Goal: Transaction & Acquisition: Obtain resource

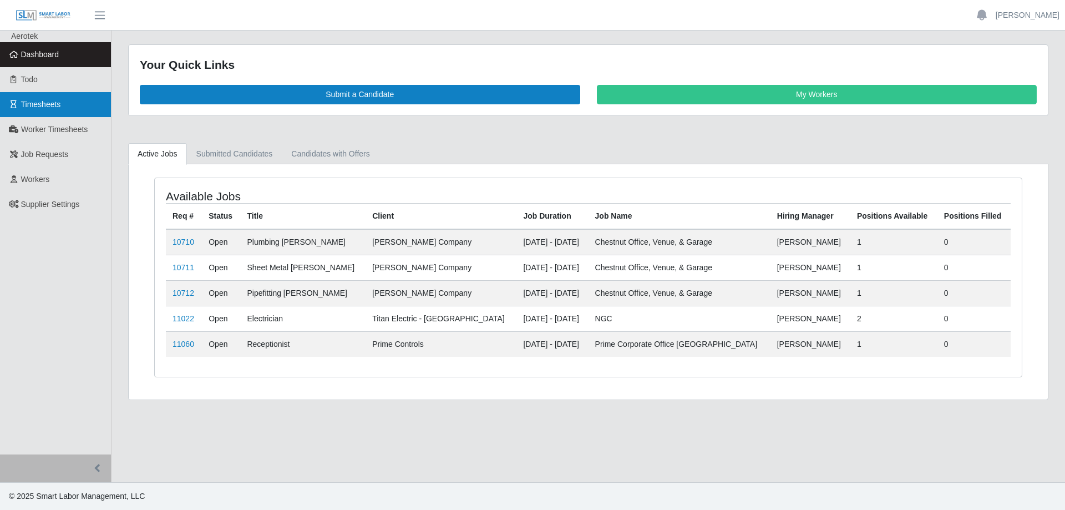
click at [55, 101] on span "Timesheets" at bounding box center [41, 104] width 40 height 9
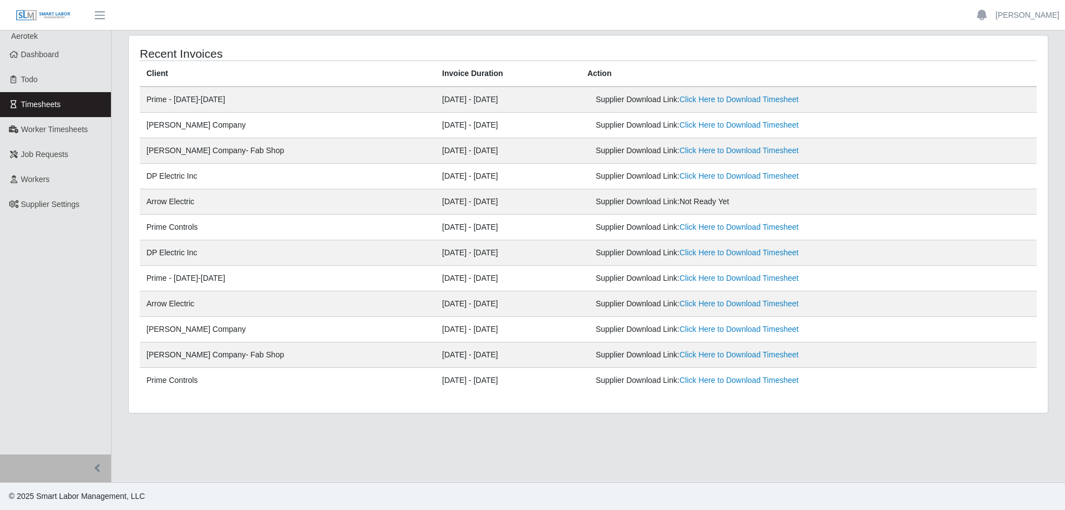
click at [620, 203] on div "Supplier Download Link: Not Ready Yet" at bounding box center [735, 202] width 278 height 12
click at [620, 202] on div "Supplier Download Link: Not Ready Yet" at bounding box center [735, 202] width 278 height 12
click at [88, 127] on link "Worker Timesheets" at bounding box center [55, 129] width 111 height 25
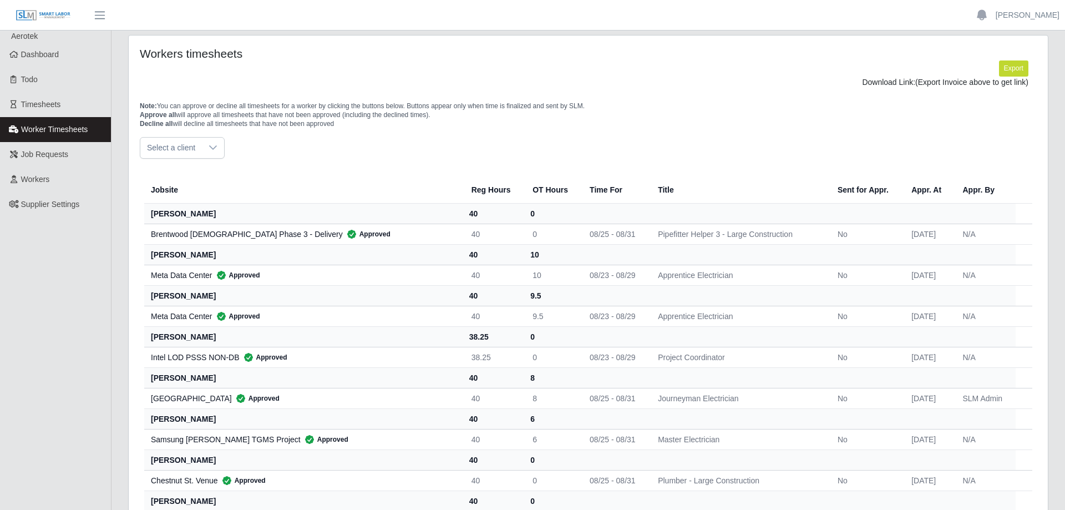
click at [194, 141] on span "Select a client" at bounding box center [171, 148] width 62 height 21
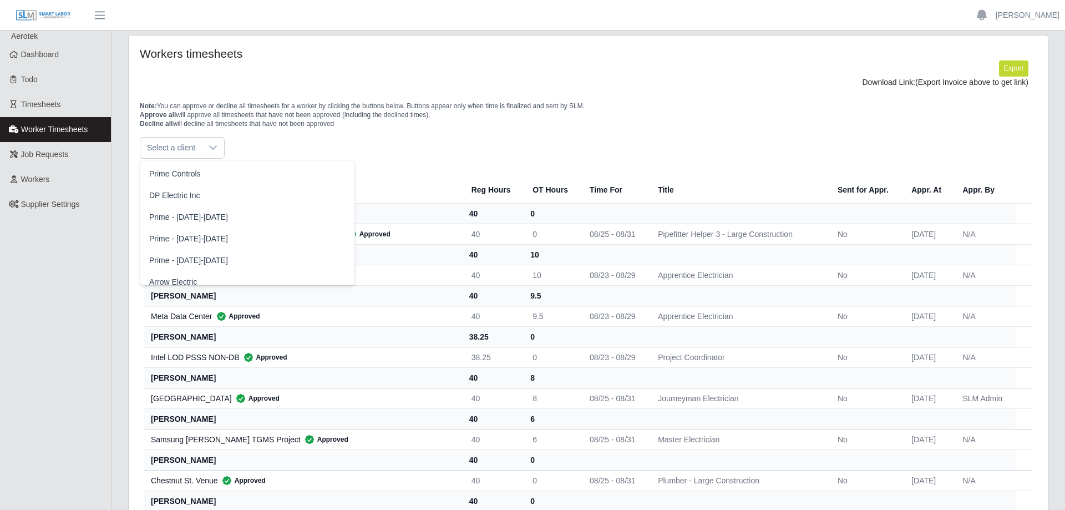
scroll to position [260, 0]
click at [197, 240] on li "Arrow Electric" at bounding box center [248, 237] width 210 height 21
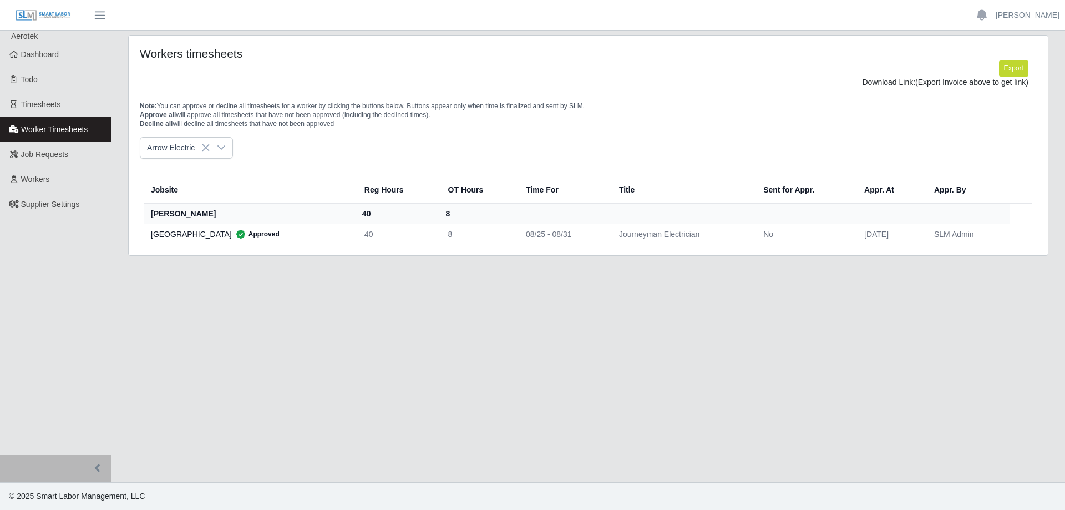
click at [555, 233] on td "08/25 - 08/31" at bounding box center [563, 234] width 93 height 21
click at [176, 237] on div "Kenneland Chalet Building Approved" at bounding box center [249, 233] width 196 height 11
click at [172, 212] on th "[PERSON_NAME]" at bounding box center [249, 213] width 211 height 21
click at [977, 232] on td "SLM Admin" at bounding box center [967, 234] width 84 height 21
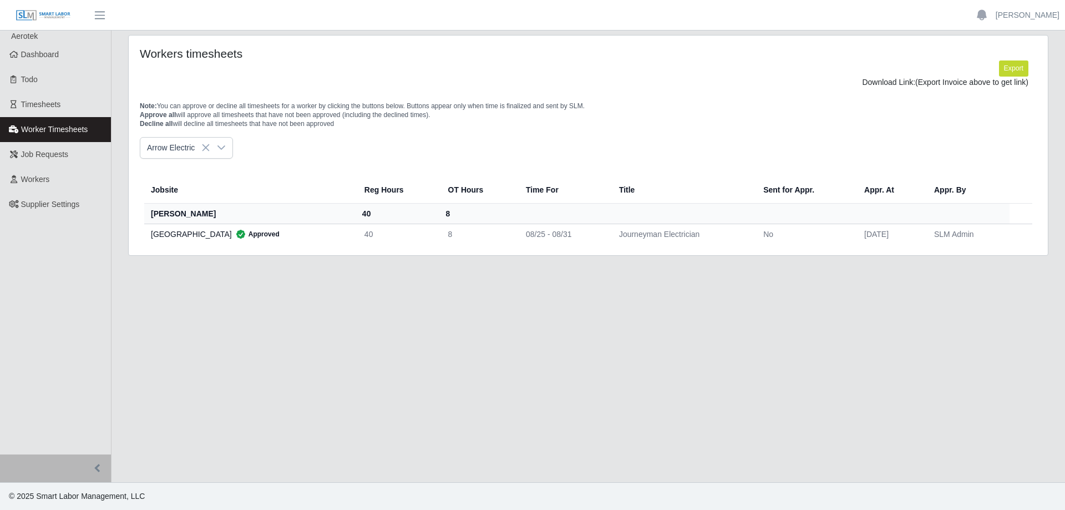
click at [976, 233] on td "SLM Admin" at bounding box center [967, 234] width 84 height 21
click at [1024, 65] on button "Export" at bounding box center [1013, 68] width 29 height 16
click at [946, 82] on link "https://sm-slm-prod.s3.amazonaws.com/documents/supplier/66/Supplier%20Worker%20…" at bounding box center [987, 82] width 82 height 9
click at [31, 182] on span "Workers" at bounding box center [35, 179] width 29 height 9
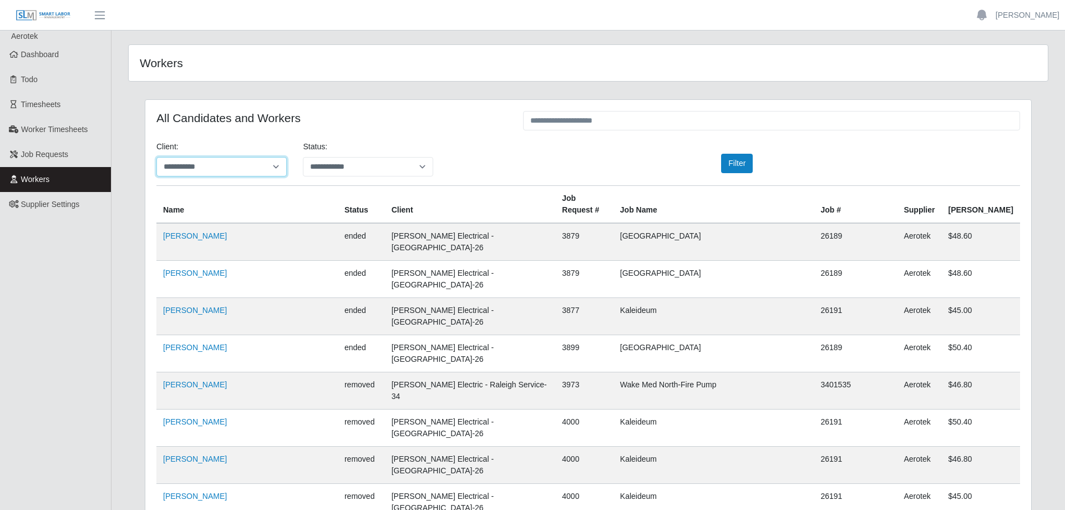
click at [156, 157] on select "**********" at bounding box center [221, 166] width 130 height 19
click at [353, 159] on select "**********" at bounding box center [368, 166] width 130 height 19
click at [156, 157] on select "**********" at bounding box center [221, 166] width 130 height 19
click option "**********" at bounding box center [0, 0] width 0 height 0
click at [431, 151] on div "**********" at bounding box center [367, 158] width 146 height 35
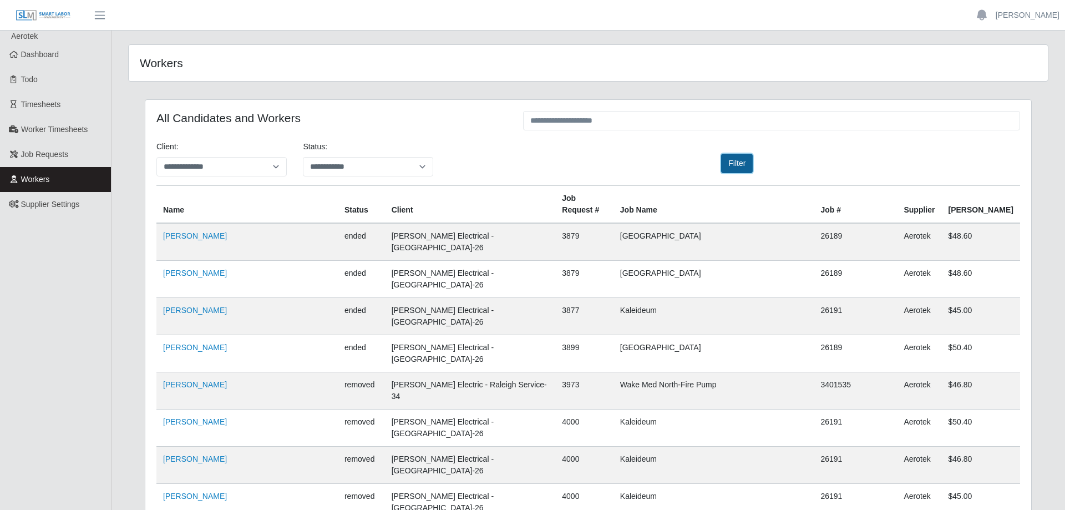
click at [742, 158] on button "Filter" at bounding box center [737, 163] width 32 height 19
select select "**********"
click at [566, 121] on input "text" at bounding box center [771, 120] width 497 height 19
drag, startPoint x: 561, startPoint y: 124, endPoint x: 465, endPoint y: 123, distance: 96.0
click at [523, 123] on input "*****" at bounding box center [771, 120] width 497 height 19
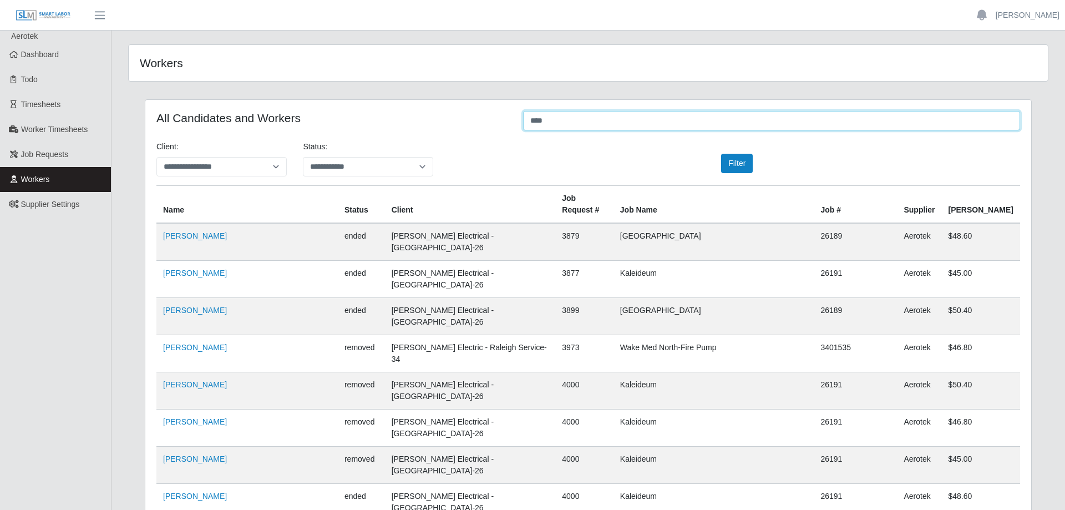
click at [575, 126] on input "****" at bounding box center [771, 120] width 497 height 19
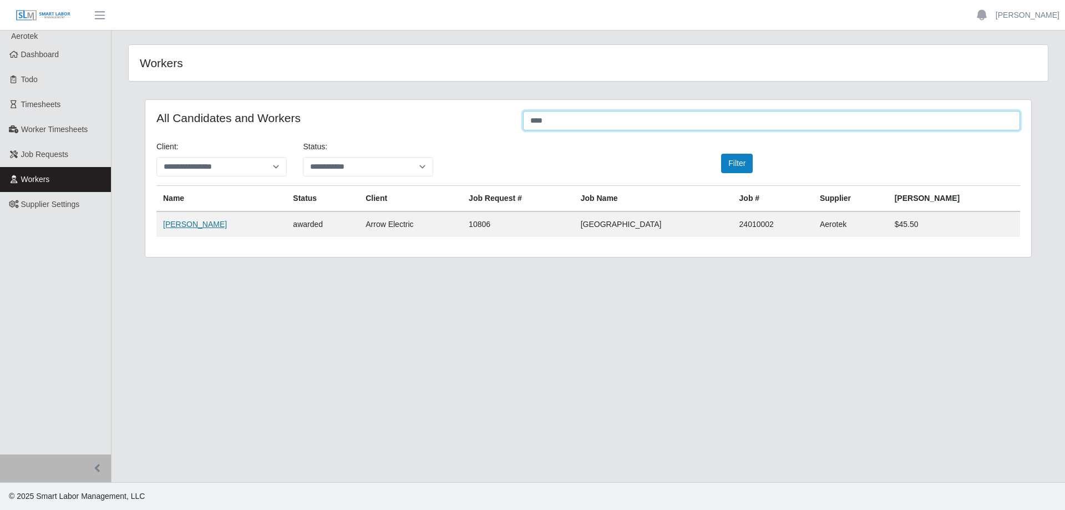
type input "****"
click at [204, 220] on link "Christopher Duke" at bounding box center [195, 224] width 64 height 9
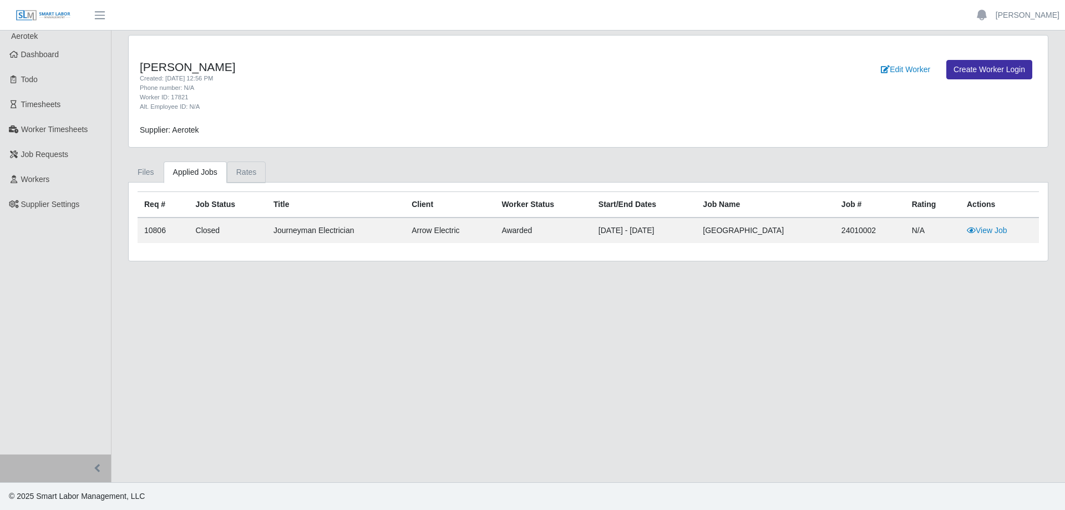
click at [238, 171] on link "Rates" at bounding box center [246, 172] width 39 height 22
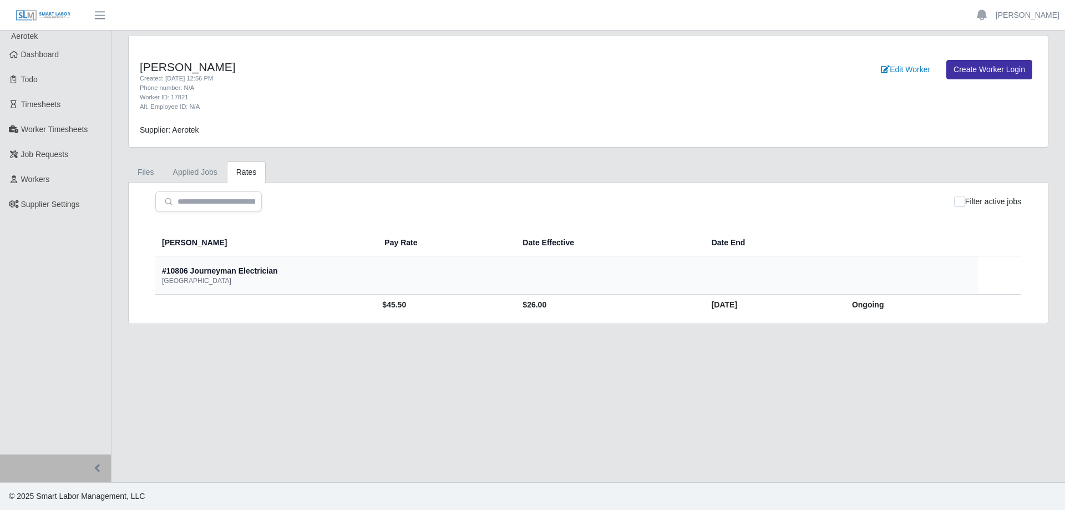
drag, startPoint x: 761, startPoint y: 313, endPoint x: 835, endPoint y: 313, distance: 73.8
click at [763, 313] on td "[DATE]" at bounding box center [773, 304] width 140 height 21
click at [843, 313] on td "Ongoing" at bounding box center [911, 304] width 136 height 21
click at [141, 177] on link "Files" at bounding box center [145, 172] width 35 height 22
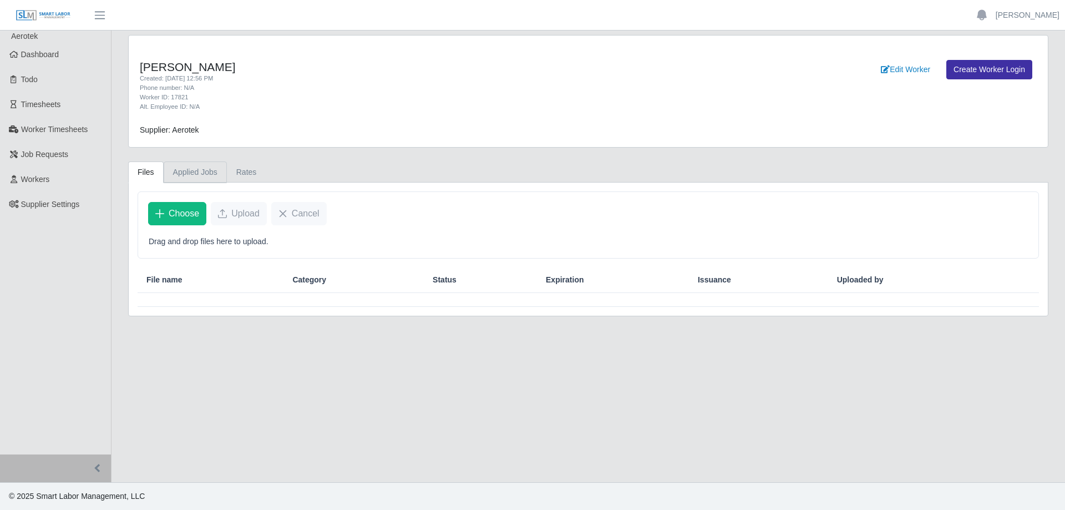
click at [200, 180] on link "Applied Jobs" at bounding box center [195, 172] width 63 height 22
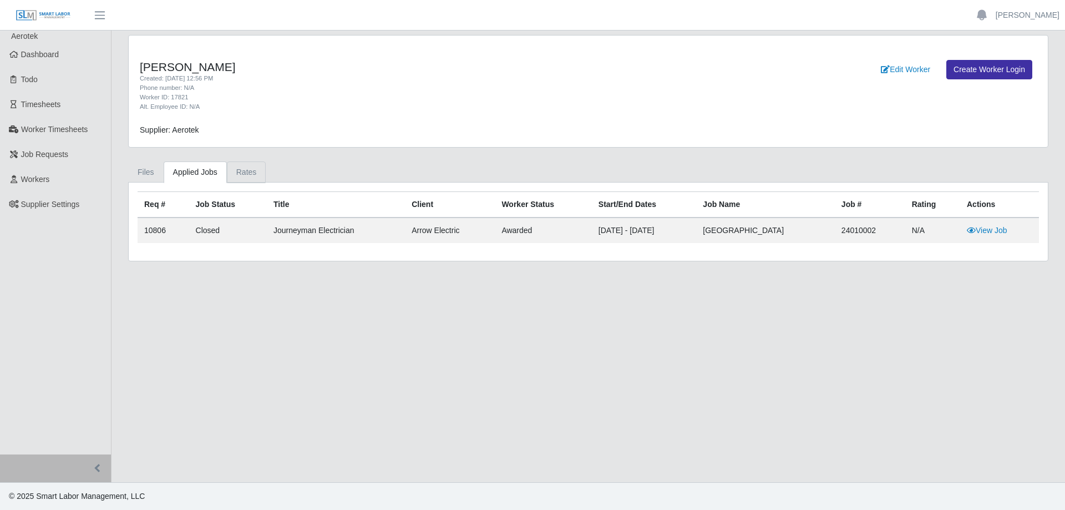
click at [242, 172] on link "Rates" at bounding box center [246, 172] width 39 height 22
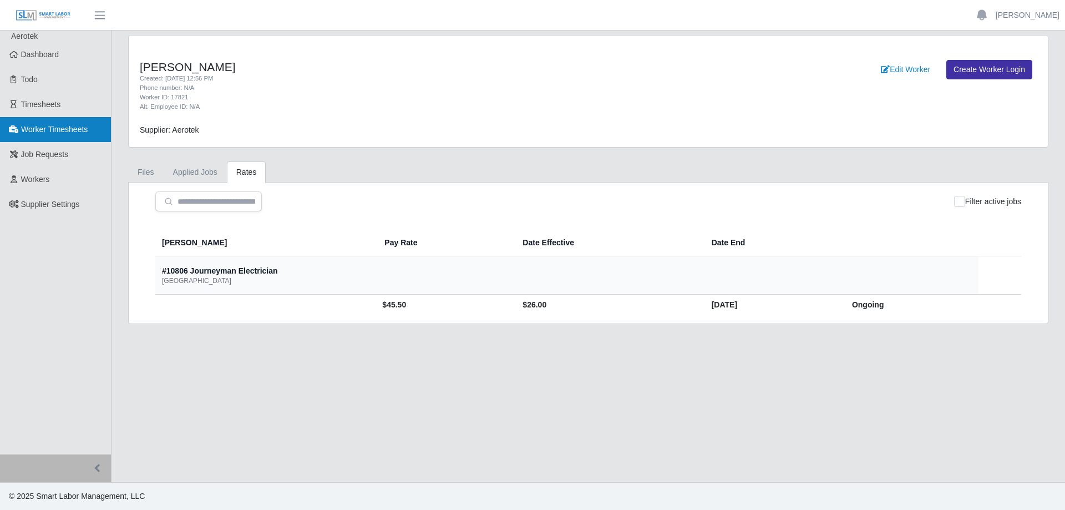
click at [55, 132] on span "Worker Timesheets" at bounding box center [54, 129] width 67 height 9
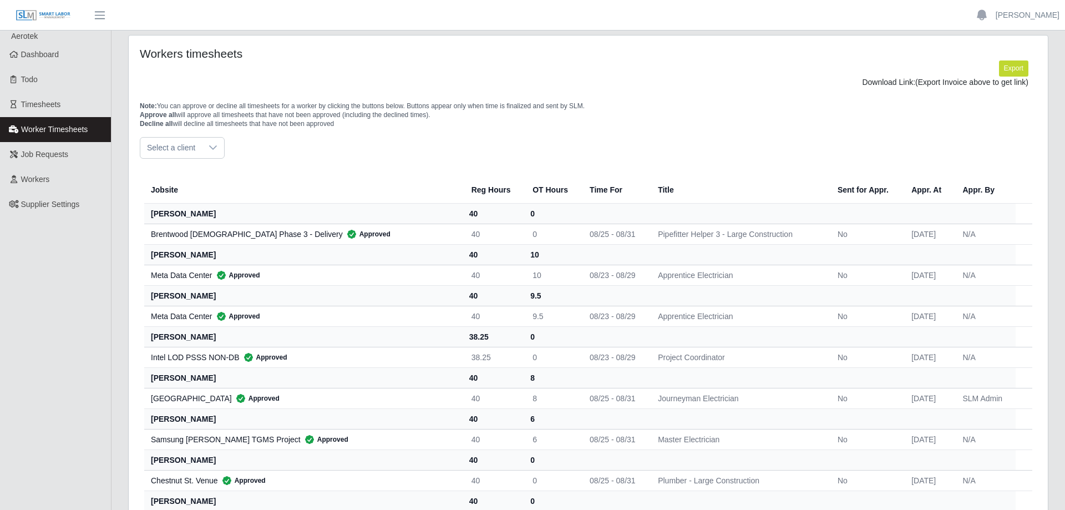
click at [186, 150] on span "Select a client" at bounding box center [171, 148] width 62 height 21
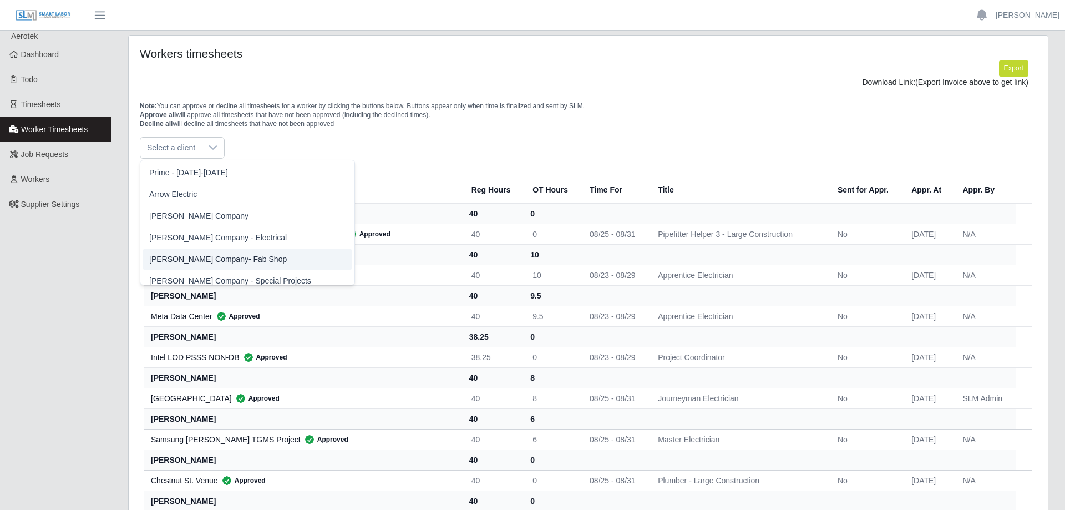
scroll to position [312, 0]
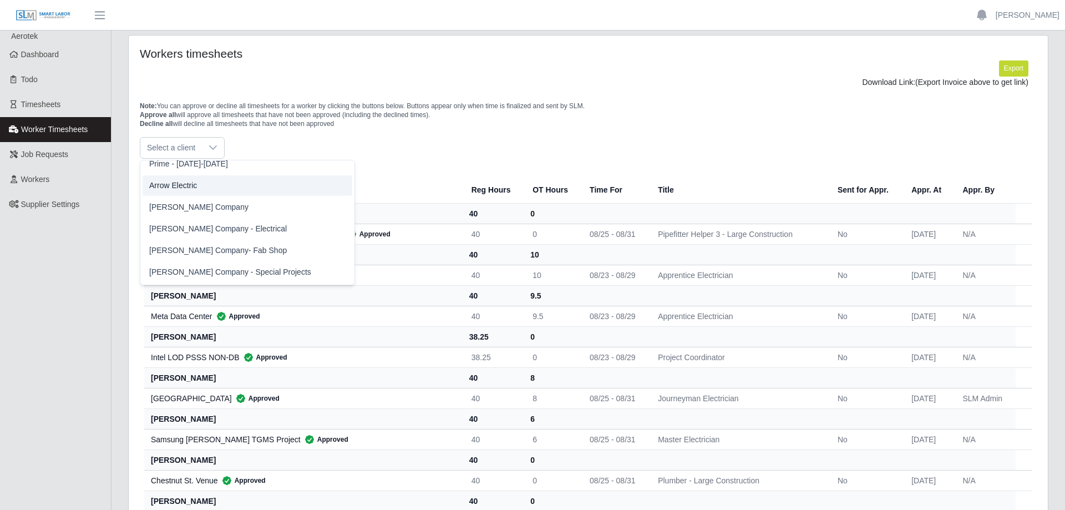
click at [196, 187] on span "Arrow Electric" at bounding box center [173, 186] width 48 height 12
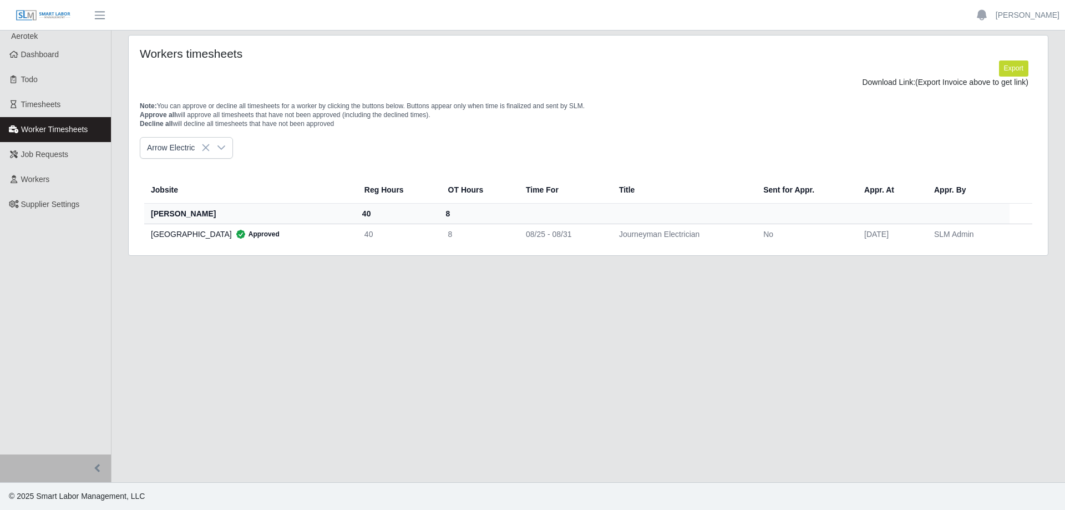
click at [861, 242] on td "[DATE]" at bounding box center [890, 234] width 70 height 21
click at [201, 236] on div "[GEOGRAPHIC_DATA] Approved" at bounding box center [249, 233] width 196 height 11
click at [195, 215] on th "[PERSON_NAME]" at bounding box center [249, 213] width 211 height 21
click at [175, 199] on th "Jobsite" at bounding box center [249, 189] width 211 height 27
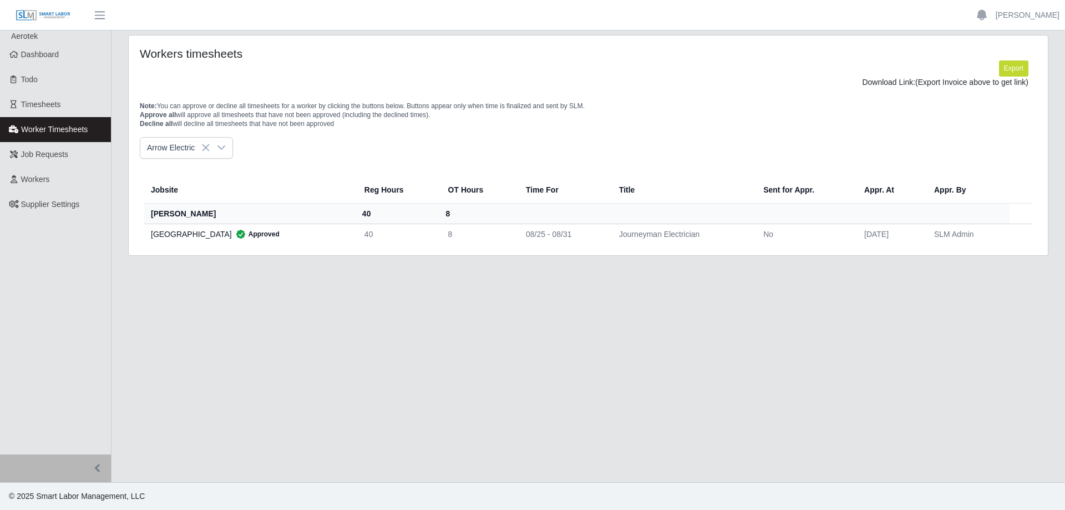
click at [542, 171] on div "Jobsite Reg Hours OT Hours Time For Title Sent for Appr. Appr. At Appr. By [PER…" at bounding box center [587, 201] width 913 height 85
drag, startPoint x: 404, startPoint y: 252, endPoint x: 401, endPoint y: 241, distance: 11.1
click at [402, 245] on div "Workers timesheets Export Download Link: (Export Invoice above to get link) Not…" at bounding box center [588, 145] width 919 height 220
click at [401, 240] on td "40" at bounding box center [397, 234] width 84 height 21
click at [418, 232] on td "40" at bounding box center [397, 234] width 84 height 21
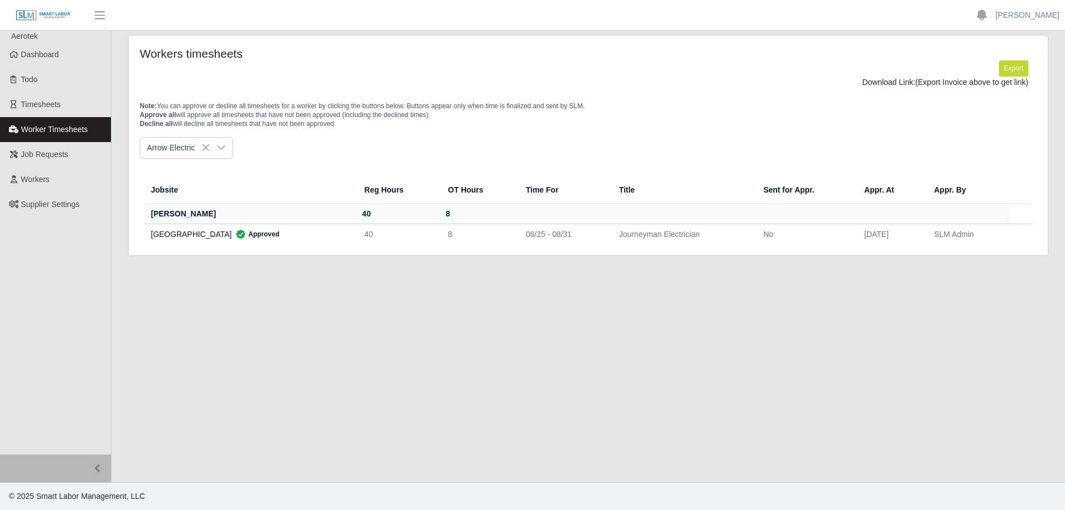
click at [515, 230] on td "8" at bounding box center [478, 234] width 78 height 21
click at [199, 232] on div "Kenneland Chalet Building Approved" at bounding box center [249, 233] width 196 height 11
click at [295, 220] on th "[PERSON_NAME]" at bounding box center [249, 213] width 211 height 21
click at [48, 106] on span "Timesheets" at bounding box center [41, 104] width 40 height 9
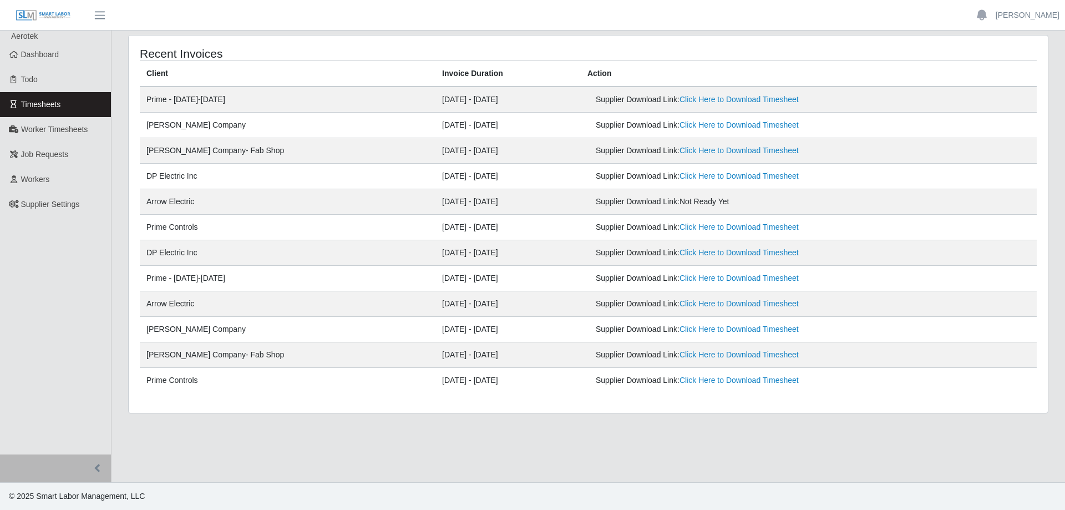
click at [175, 202] on td "Arrow Electric" at bounding box center [288, 202] width 296 height 26
click at [679, 201] on span "Not Ready Yet" at bounding box center [704, 201] width 50 height 9
click at [718, 204] on div "Supplier Download Link: Not Ready Yet" at bounding box center [735, 202] width 278 height 12
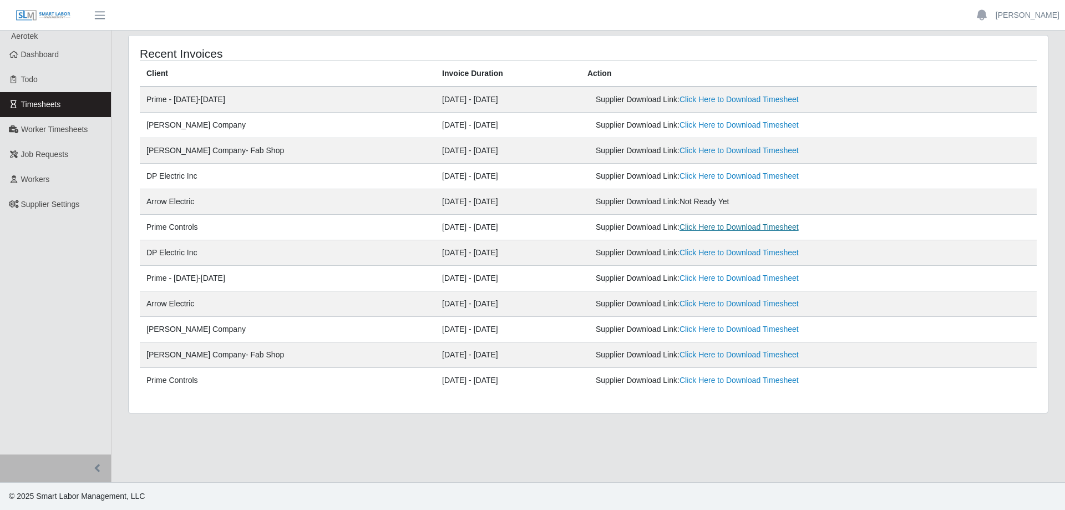
click at [709, 228] on link "Click Here to Download Timesheet" at bounding box center [738, 226] width 119 height 9
click at [624, 182] on td "Supplier Download Link: Click Here to Download Timesheet" at bounding box center [809, 177] width 456 height 26
click at [471, 204] on td "08/25/2025 - 08/31/2025" at bounding box center [507, 202] width 145 height 26
click at [55, 131] on span "Worker Timesheets" at bounding box center [54, 129] width 67 height 9
